Goal: Task Accomplishment & Management: Manage account settings

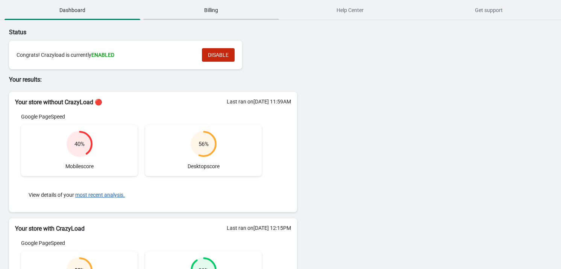
click at [211, 18] on button "Billing" at bounding box center [211, 10] width 139 height 20
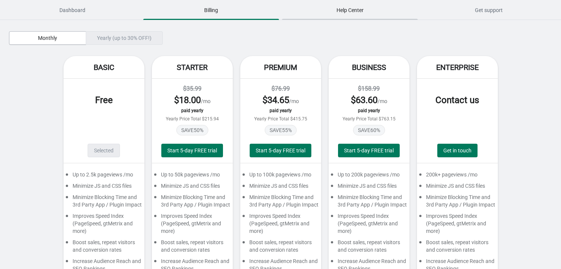
click at [368, 11] on span "Help Center" at bounding box center [350, 10] width 136 height 14
click at [123, 38] on div "Yearly (up to 30% OFF!)" at bounding box center [124, 38] width 77 height 14
click at [73, 14] on span "Dashboard" at bounding box center [73, 10] width 136 height 14
